Goal: Book appointment/travel/reservation

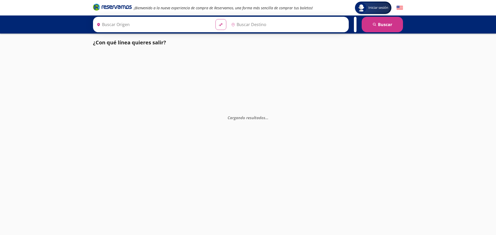
type input "[GEOGRAPHIC_DATA], [GEOGRAPHIC_DATA]"
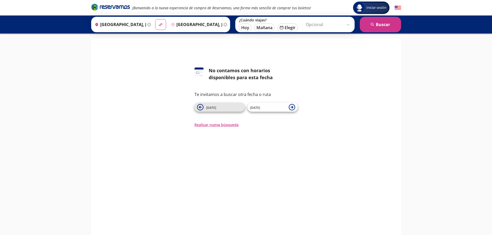
click at [235, 107] on span "[DATE]" at bounding box center [224, 107] width 36 height 6
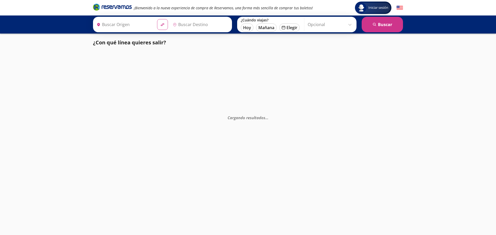
type input "[GEOGRAPHIC_DATA], [GEOGRAPHIC_DATA]"
click at [312, 26] on input "Opcional" at bounding box center [331, 24] width 46 height 13
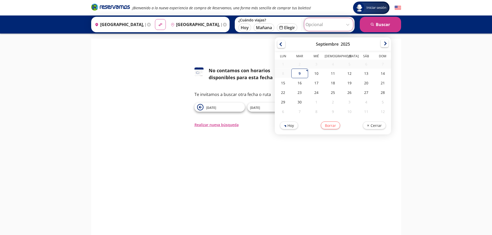
click at [385, 46] on div at bounding box center [385, 44] width 8 height 8
click at [280, 44] on div at bounding box center [281, 44] width 8 height 8
click at [385, 44] on div at bounding box center [385, 44] width 8 height 8
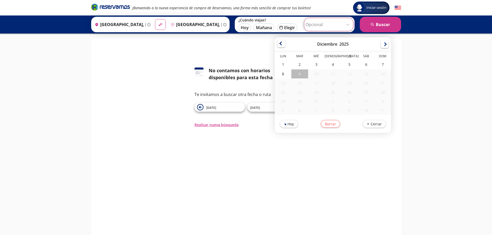
click at [280, 43] on div at bounding box center [281, 44] width 8 height 8
click at [315, 83] on div "12" at bounding box center [316, 84] width 17 height 10
type input "12-Nov-25"
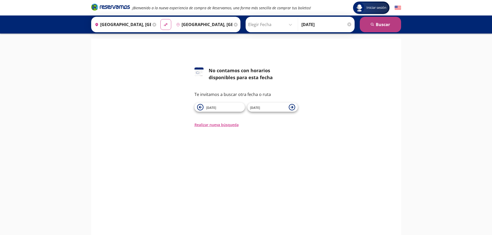
click at [376, 21] on button "search Buscar" at bounding box center [380, 25] width 41 height 16
click at [388, 27] on button "search Buscar" at bounding box center [380, 25] width 41 height 16
click at [226, 126] on button "Realizar nueva búsqueda" at bounding box center [217, 124] width 44 height 5
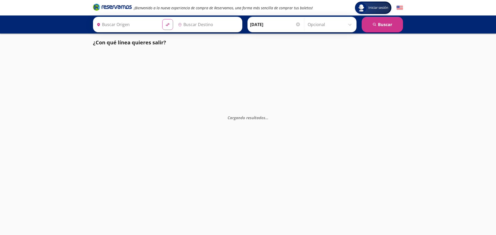
type input "[GEOGRAPHIC_DATA], [GEOGRAPHIC_DATA]"
